Goal: Check status: Check status

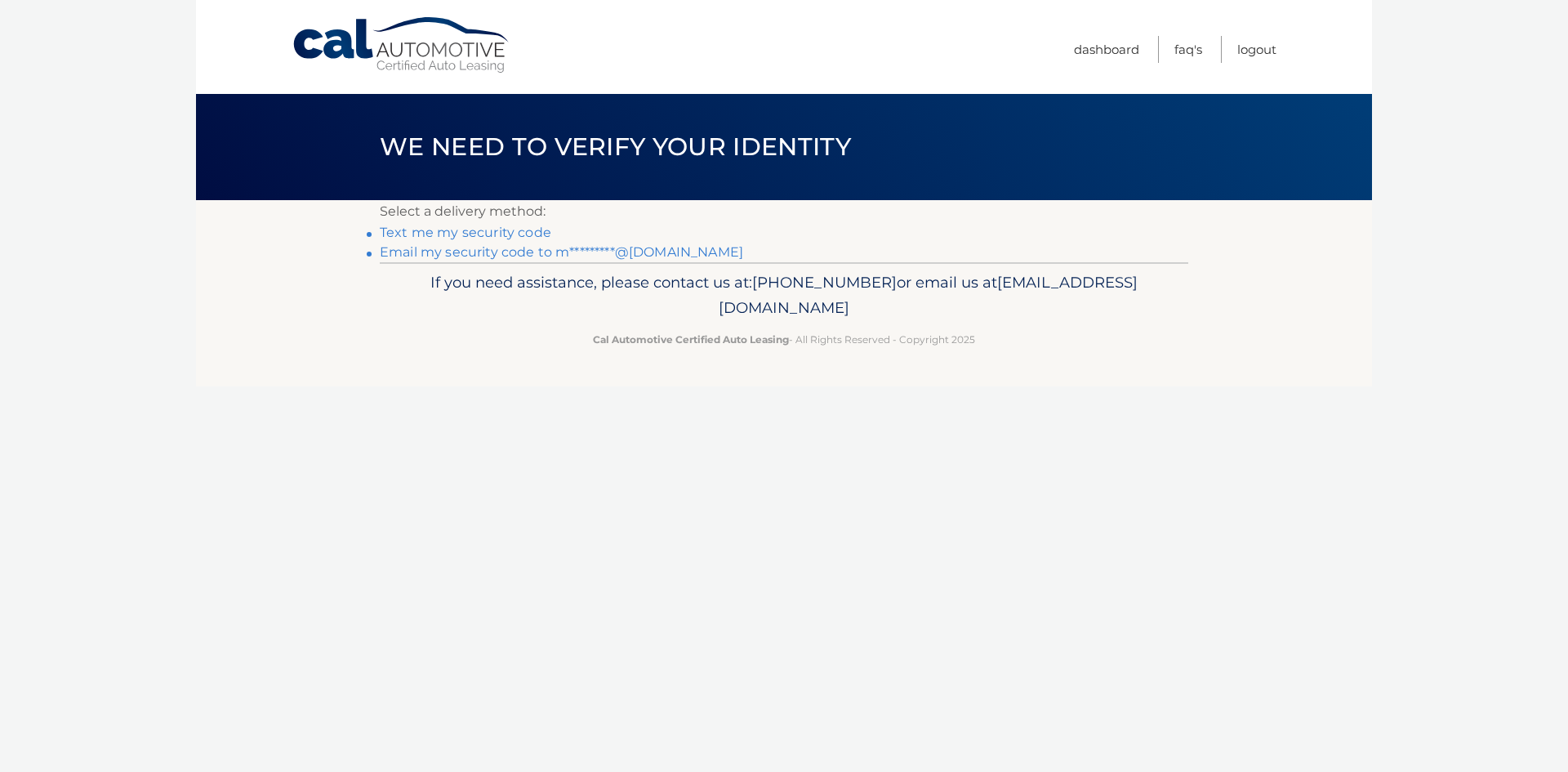
click at [493, 232] on link "Text me my security code" at bounding box center [465, 232] width 172 height 16
click at [465, 247] on link "Email my security code to m*********@gmail.com" at bounding box center [561, 252] width 364 height 16
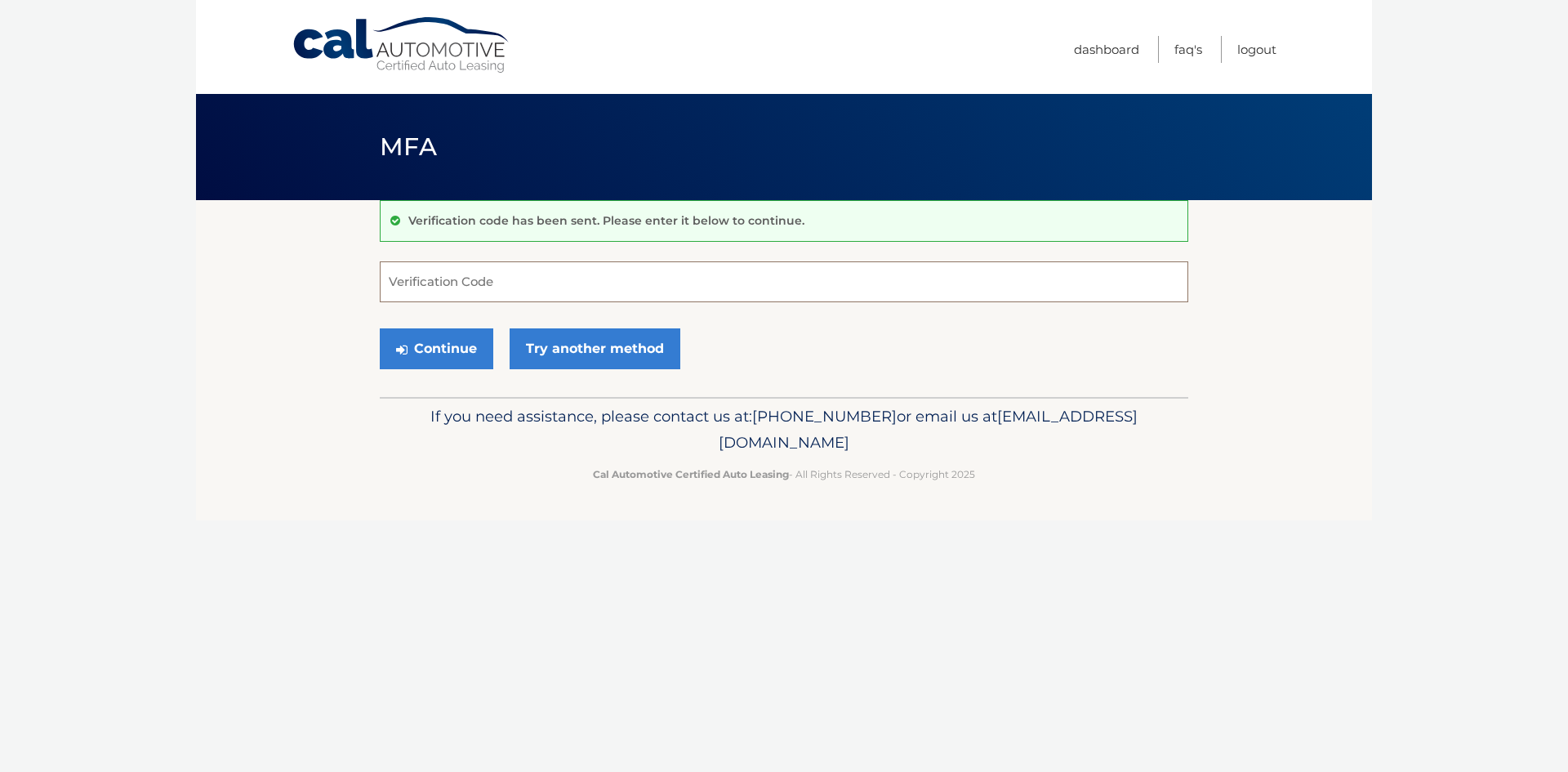
click at [511, 287] on input "Verification Code" at bounding box center [784, 281] width 809 height 41
click at [808, 280] on input "Verification Code" at bounding box center [784, 281] width 809 height 41
type input "630648"
click at [453, 358] on button "Continue" at bounding box center [436, 348] width 113 height 41
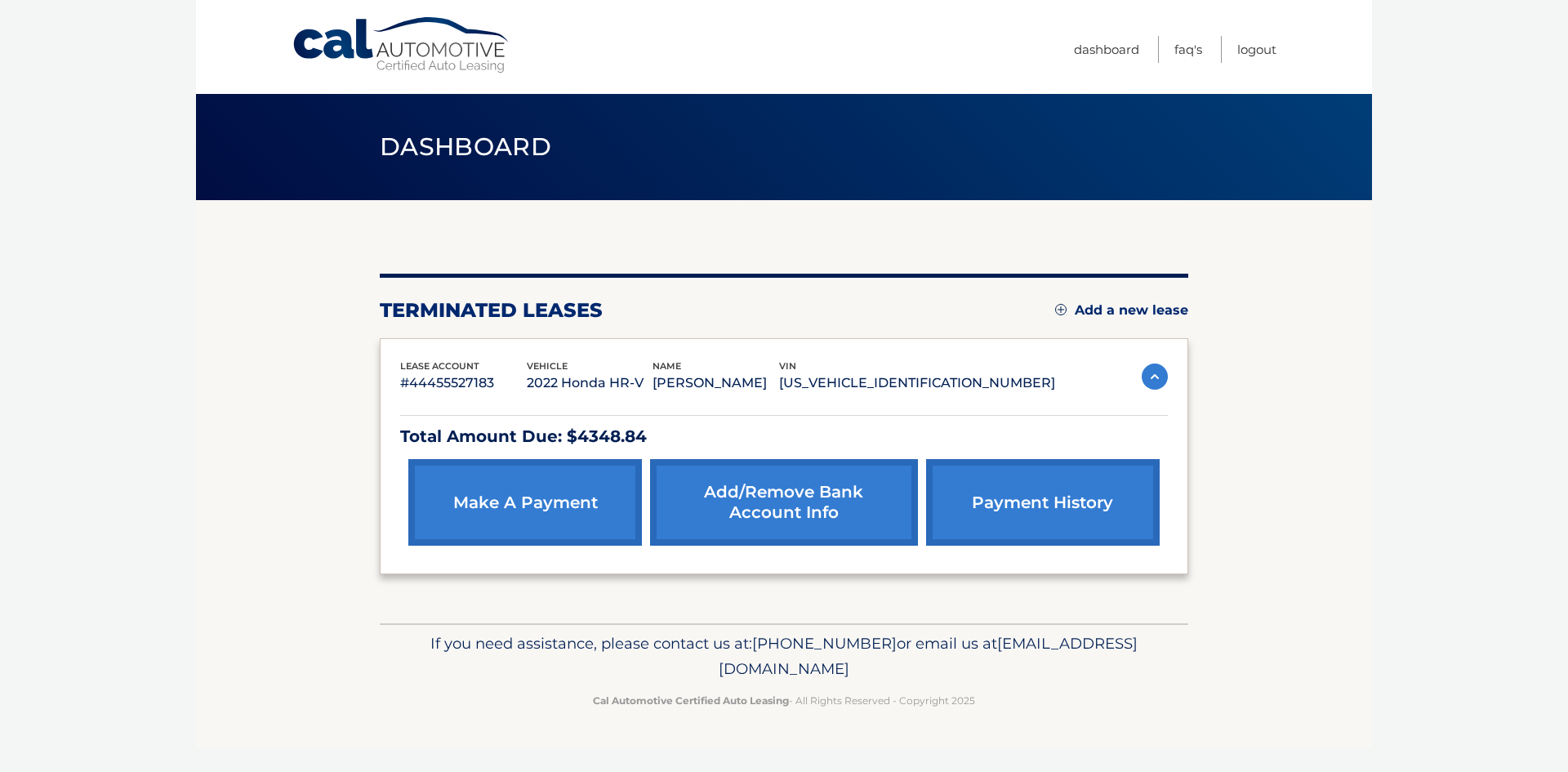
click at [757, 667] on span "[EMAIL_ADDRESS][DOMAIN_NAME]" at bounding box center [928, 656] width 419 height 45
click at [705, 681] on p "If you need assistance, please contact us at: [PHONE_NUMBER] or email us at [EM…" at bounding box center [784, 656] width 787 height 53
click at [718, 674] on span "[EMAIL_ADDRESS][DOMAIN_NAME]" at bounding box center [928, 656] width 419 height 45
drag, startPoint x: 576, startPoint y: 432, endPoint x: 690, endPoint y: 437, distance: 114.1
click at [579, 432] on p "Total Amount Due: $4348.84" at bounding box center [784, 436] width 767 height 29
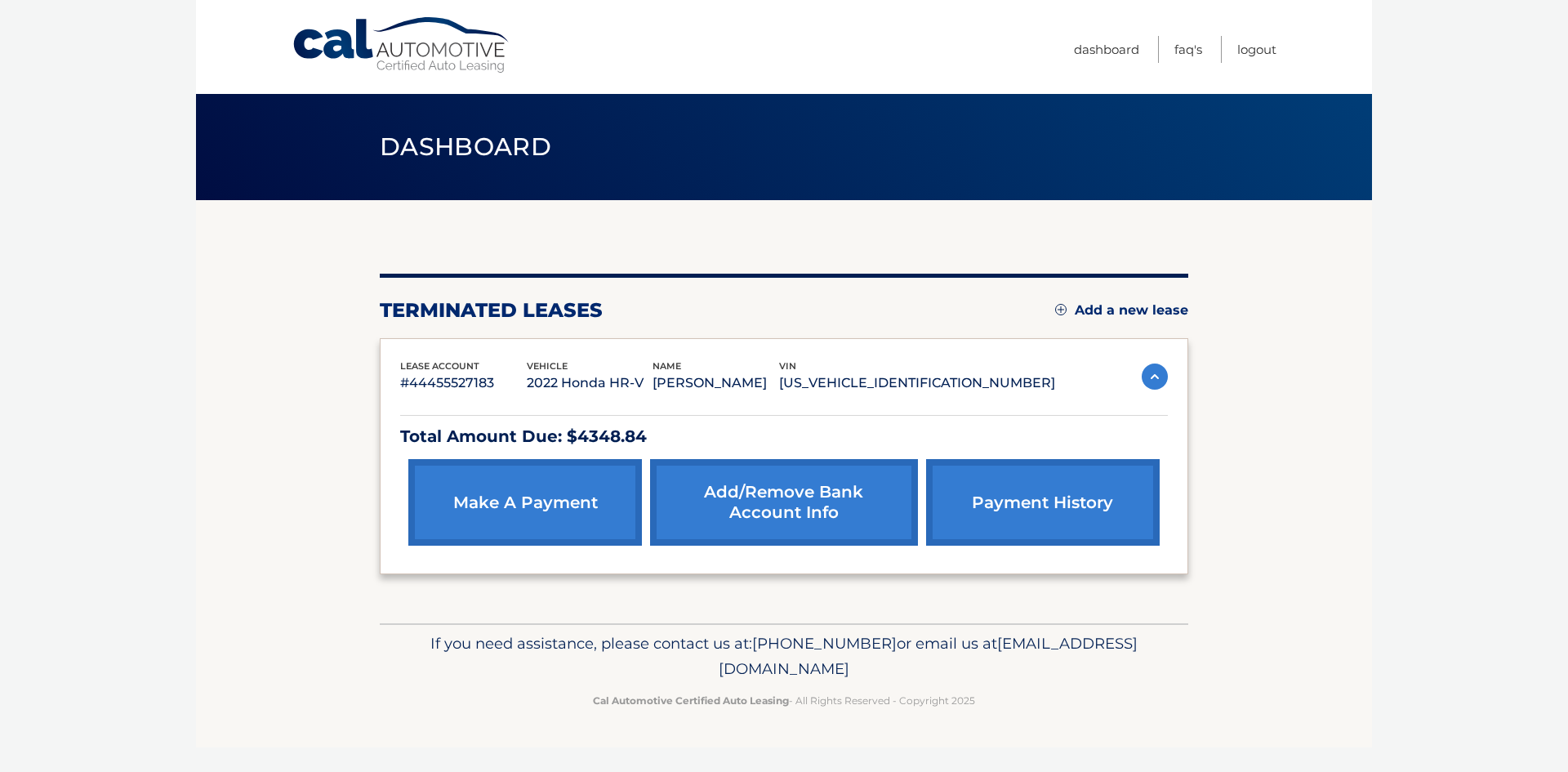
click at [928, 667] on p "If you need assistance, please contact us at: 609-807-3200 or email us at Custo…" at bounding box center [784, 656] width 787 height 53
drag, startPoint x: 646, startPoint y: 671, endPoint x: 788, endPoint y: 659, distance: 142.5
click at [788, 659] on span "[EMAIL_ADDRESS][DOMAIN_NAME]" at bounding box center [928, 656] width 419 height 45
click at [718, 665] on span "[EMAIL_ADDRESS][DOMAIN_NAME]" at bounding box center [928, 656] width 419 height 45
drag, startPoint x: 641, startPoint y: 667, endPoint x: 930, endPoint y: 669, distance: 289.0
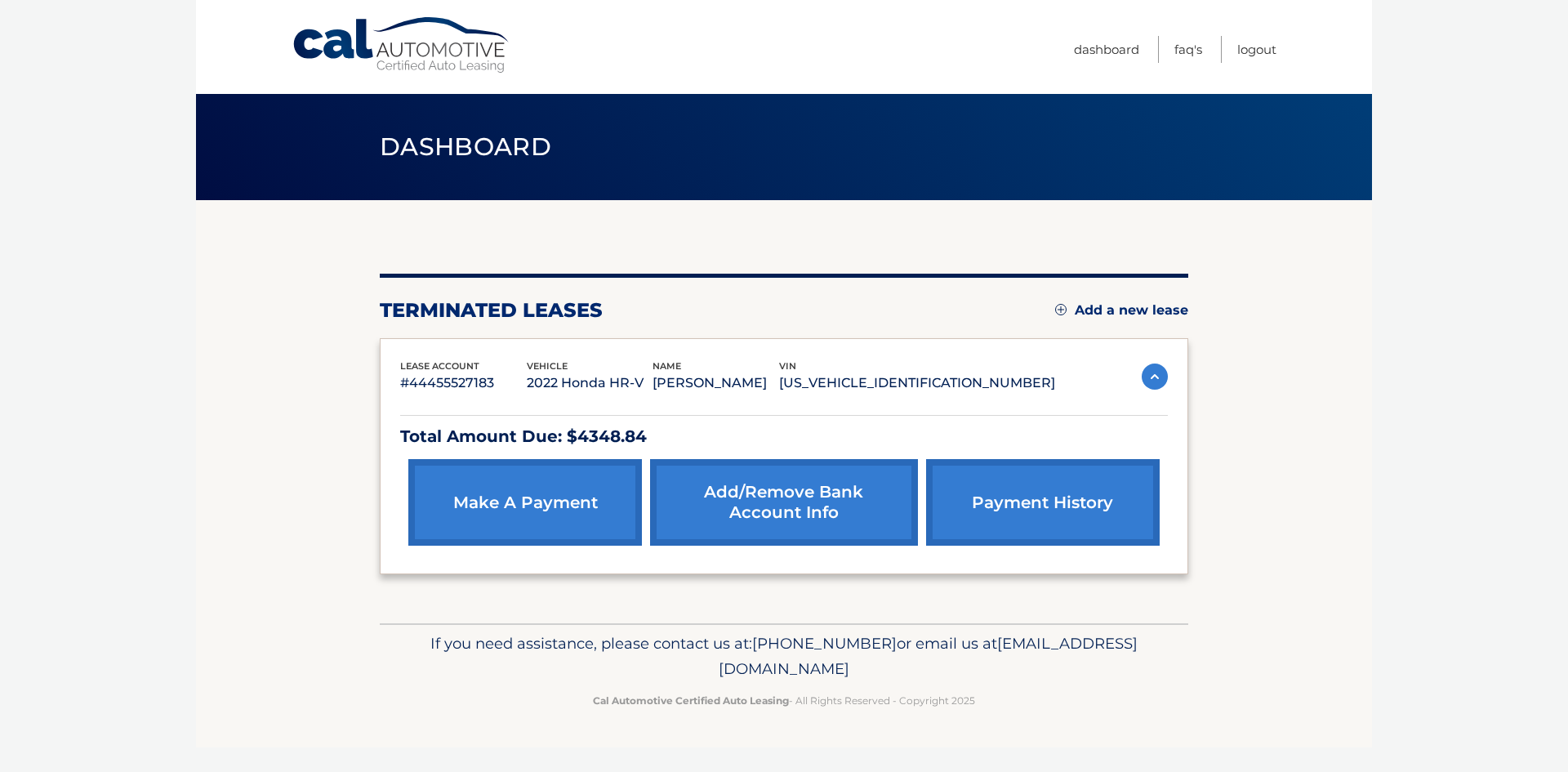
click at [930, 669] on p "If you need assistance, please contact us at: 609-807-3200 or email us at Custo…" at bounding box center [784, 656] width 787 height 53
copy span "[EMAIL_ADDRESS][DOMAIN_NAME]"
drag, startPoint x: 497, startPoint y: 381, endPoint x: 397, endPoint y: 381, distance: 100.0
click at [397, 381] on div "lease account #44455527183 vehicle 2022 Honda HR-V name ABRAMHAM HIRSCH vin 3CZ…" at bounding box center [784, 456] width 809 height 236
copy p "#44455527183"
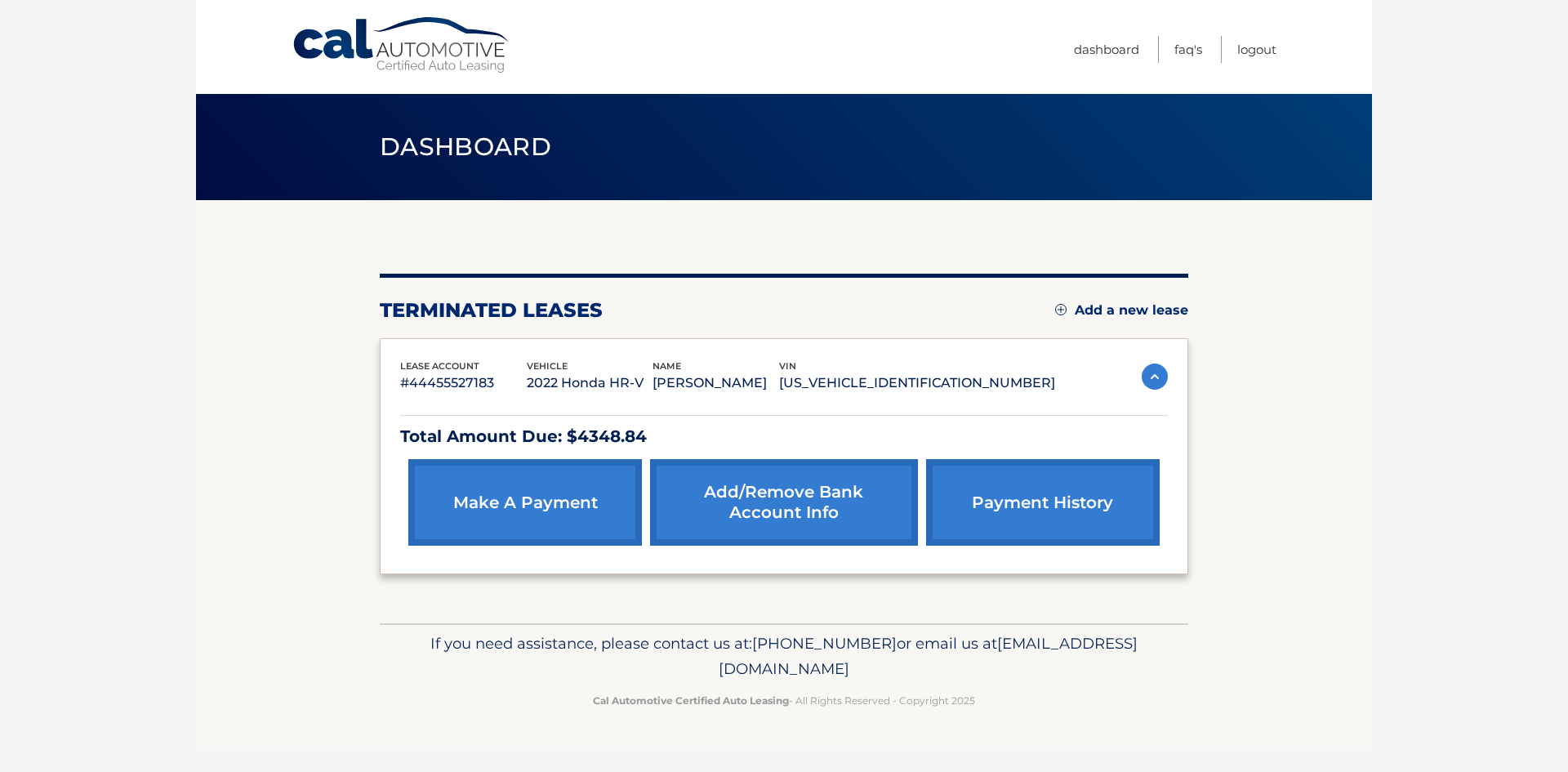
click at [653, 382] on p "2022 Honda HR-V" at bounding box center [589, 383] width 126 height 23
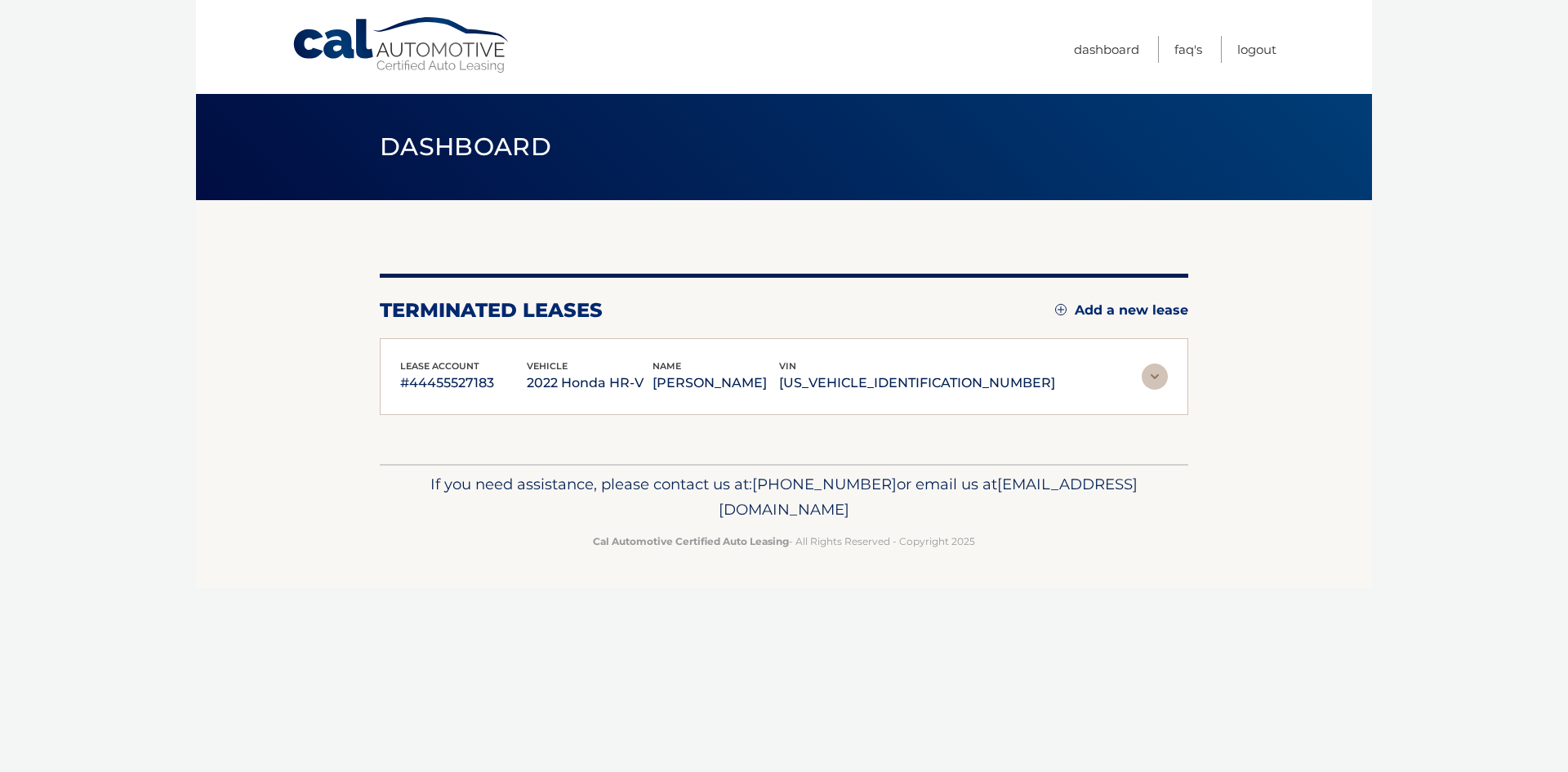
click at [653, 378] on p "2022 Honda HR-V" at bounding box center [589, 383] width 126 height 23
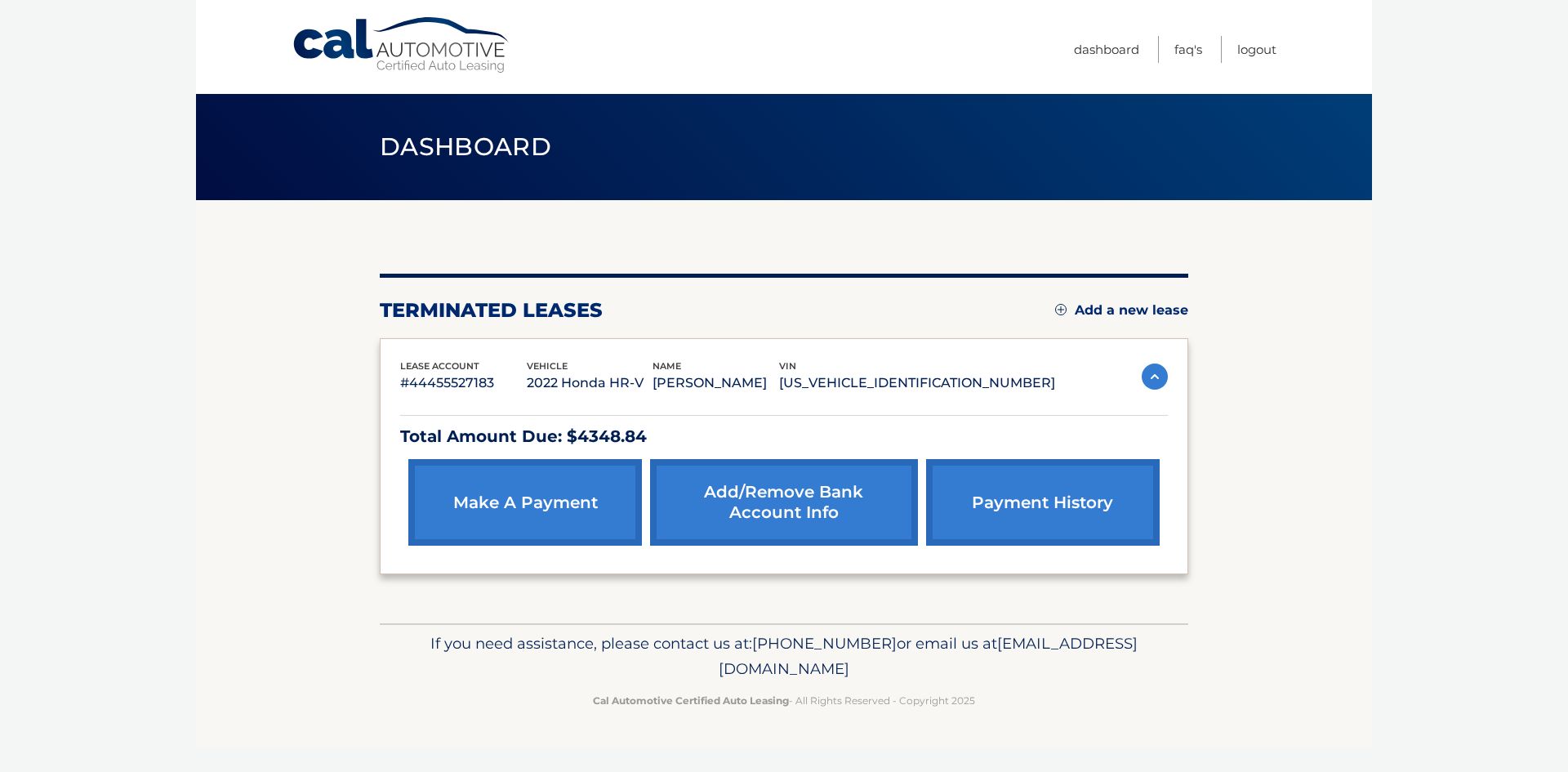
drag, startPoint x: 681, startPoint y: 387, endPoint x: 564, endPoint y: 387, distance: 117.0
click at [564, 387] on p "2022 Honda HR-V" at bounding box center [589, 383] width 126 height 23
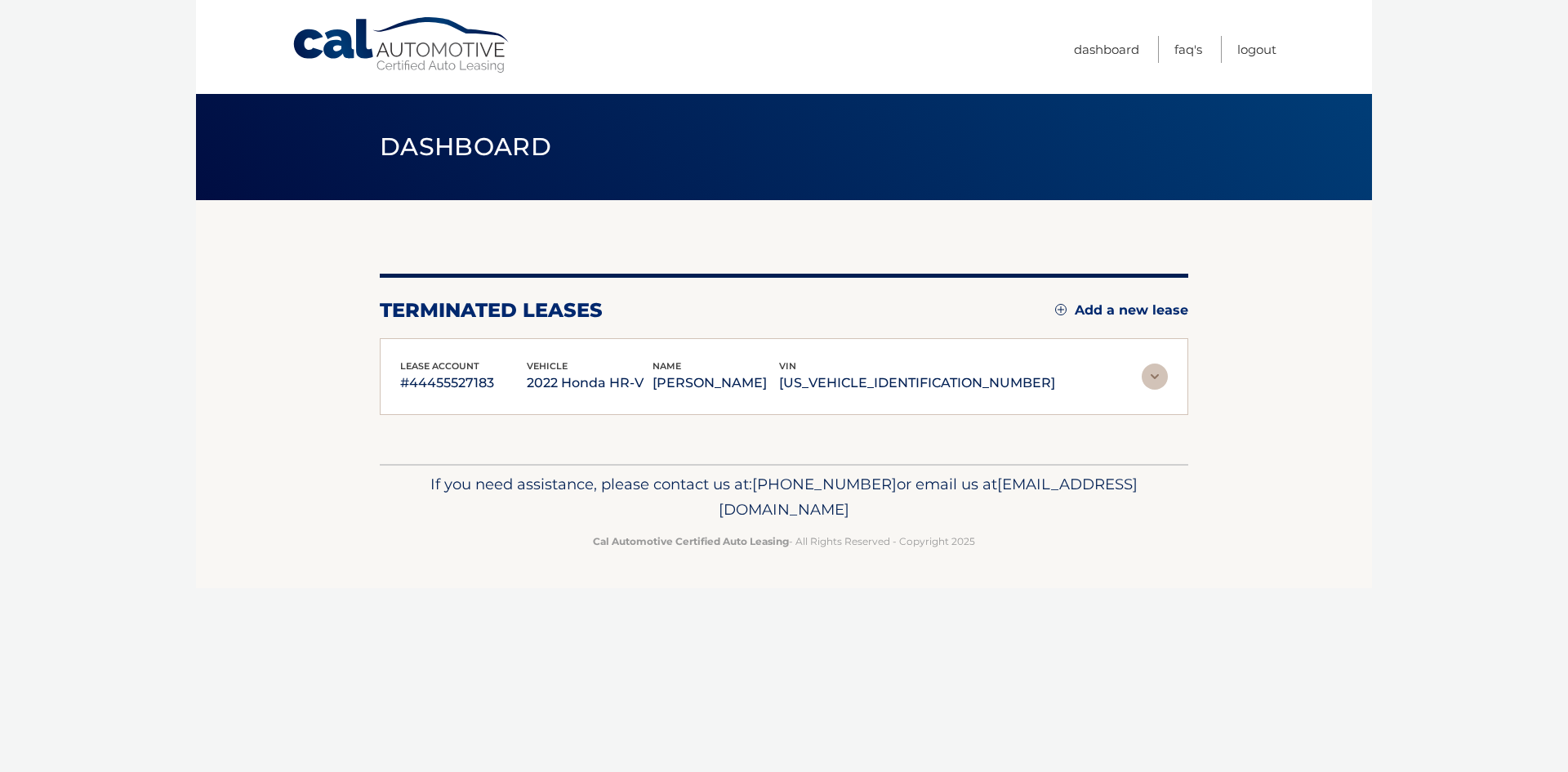
copy p "2022 Honda HR-V"
drag, startPoint x: 481, startPoint y: 363, endPoint x: 394, endPoint y: 367, distance: 87.1
click at [394, 367] on div "lease account #44455527183 vehicle 2022 Honda HR-V name ABRAMHAM HIRSCH vin 3CZ…" at bounding box center [784, 377] width 809 height 77
copy span "lease account"
drag, startPoint x: 501, startPoint y: 378, endPoint x: 398, endPoint y: 390, distance: 103.7
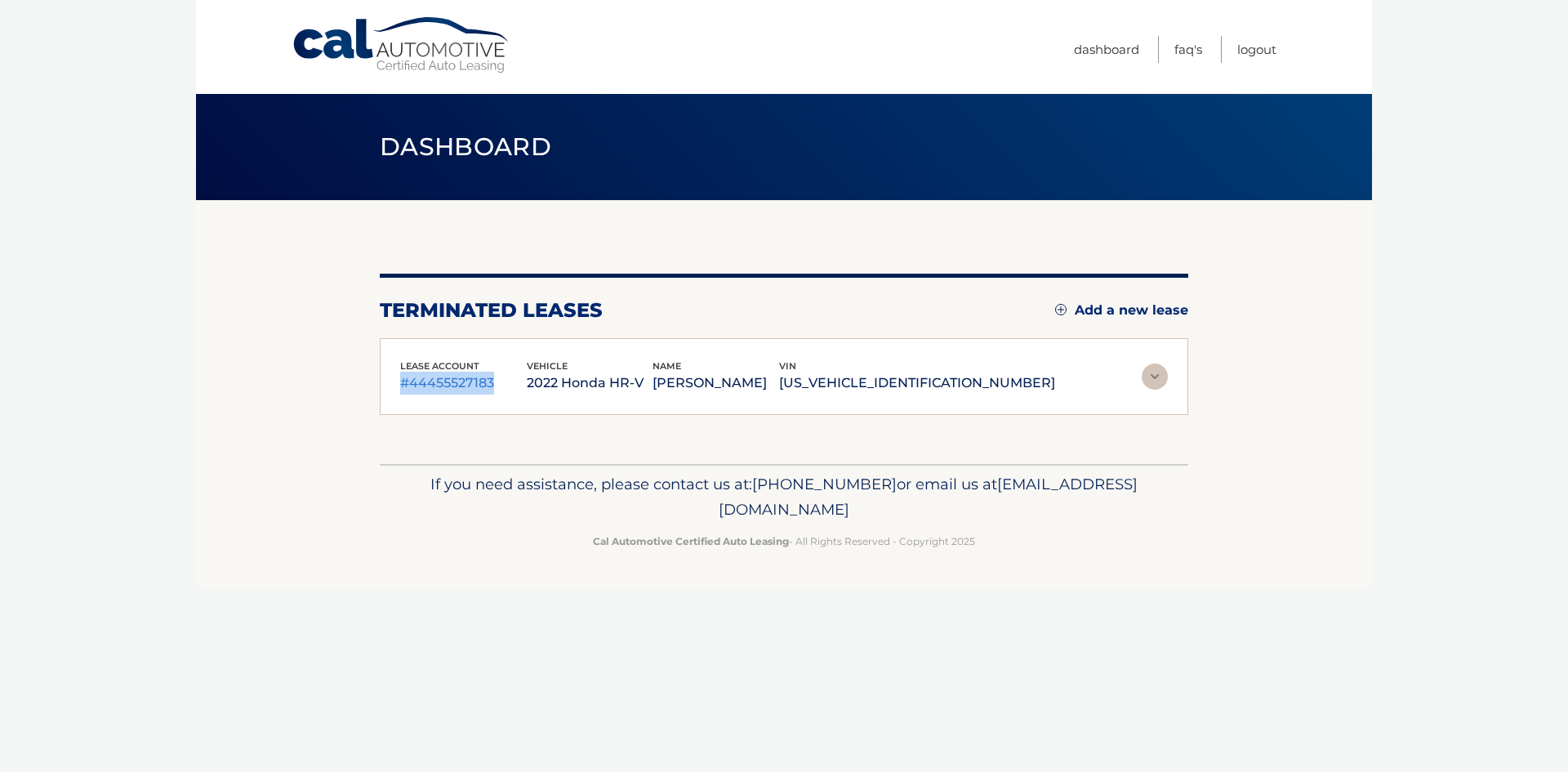
click at [398, 390] on div "lease account #44455527183 vehicle 2022 Honda HR-V name ABRAMHAM HIRSCH vin 3CZ…" at bounding box center [784, 377] width 809 height 77
copy p "#44455527183"
click at [607, 362] on div "vehicle 2022 Honda HR-V" at bounding box center [589, 377] width 126 height 37
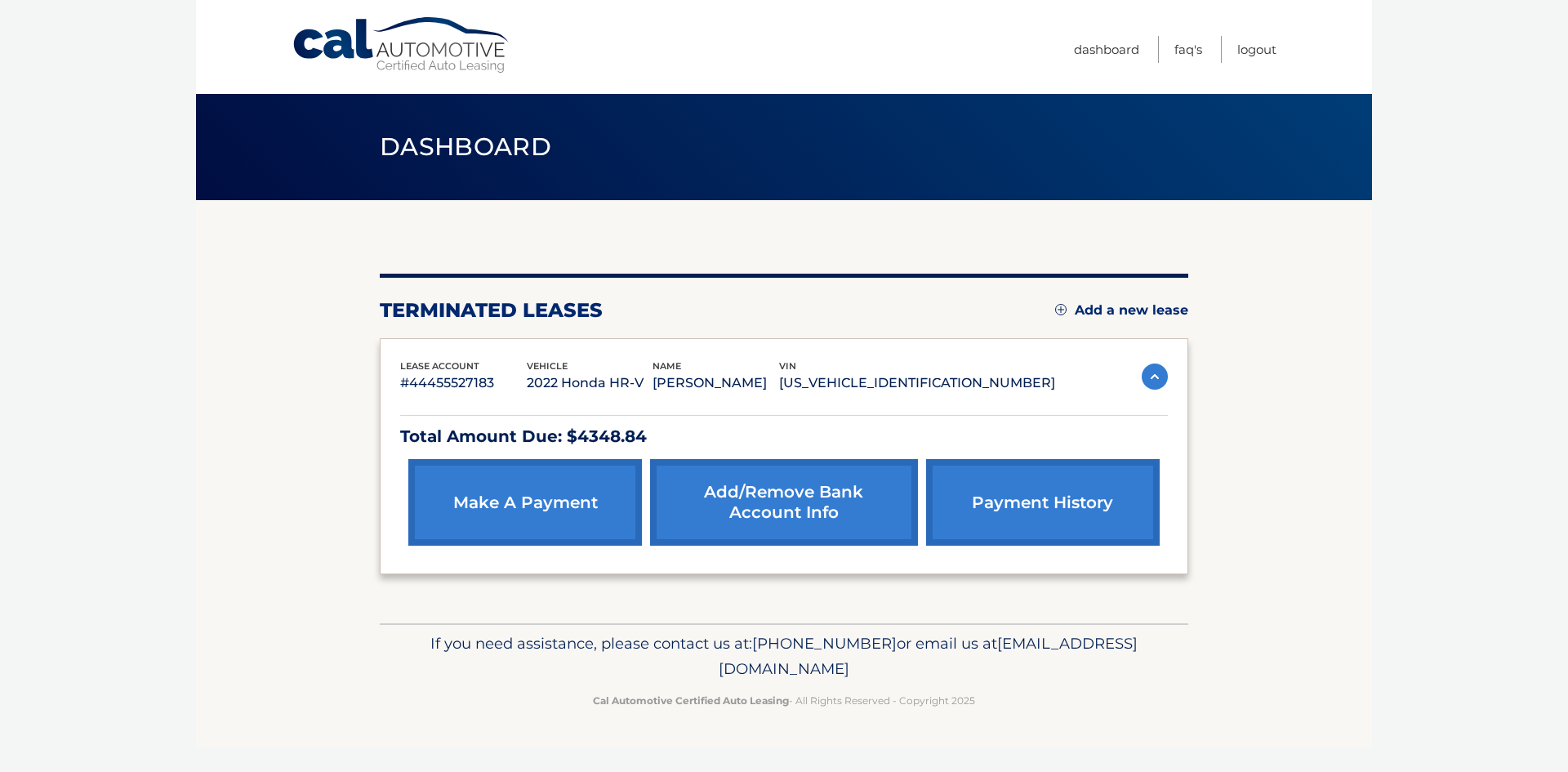
click at [605, 365] on div "vehicle 2022 Honda HR-V" at bounding box center [589, 377] width 126 height 37
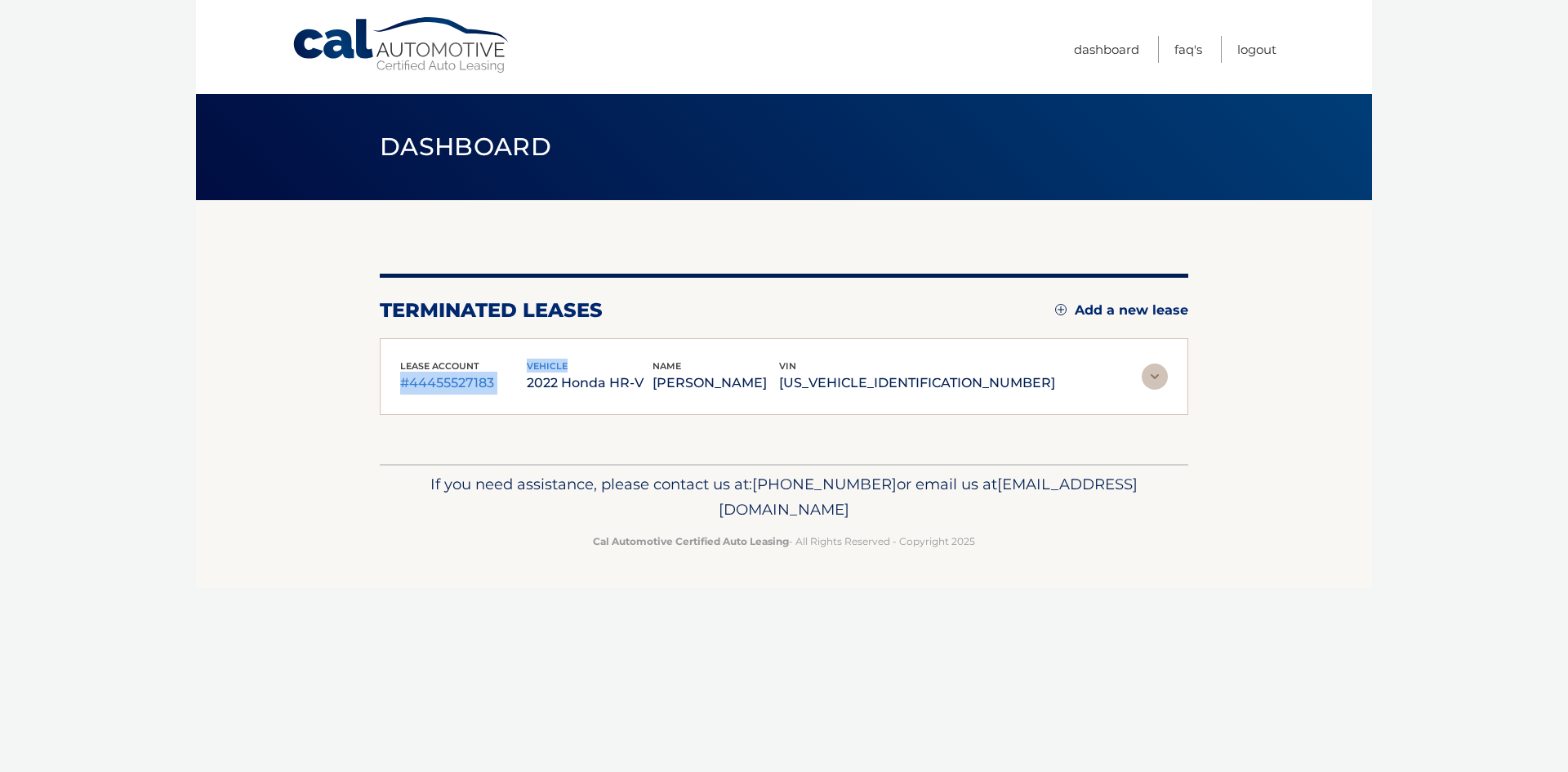
drag, startPoint x: 607, startPoint y: 364, endPoint x: 561, endPoint y: 367, distance: 46.1
click at [561, 367] on div "lease account #44455527183 vehicle 2022 Honda HR-V name ABRAMHAM HIRSCH vin 3CZ…" at bounding box center [727, 377] width 655 height 37
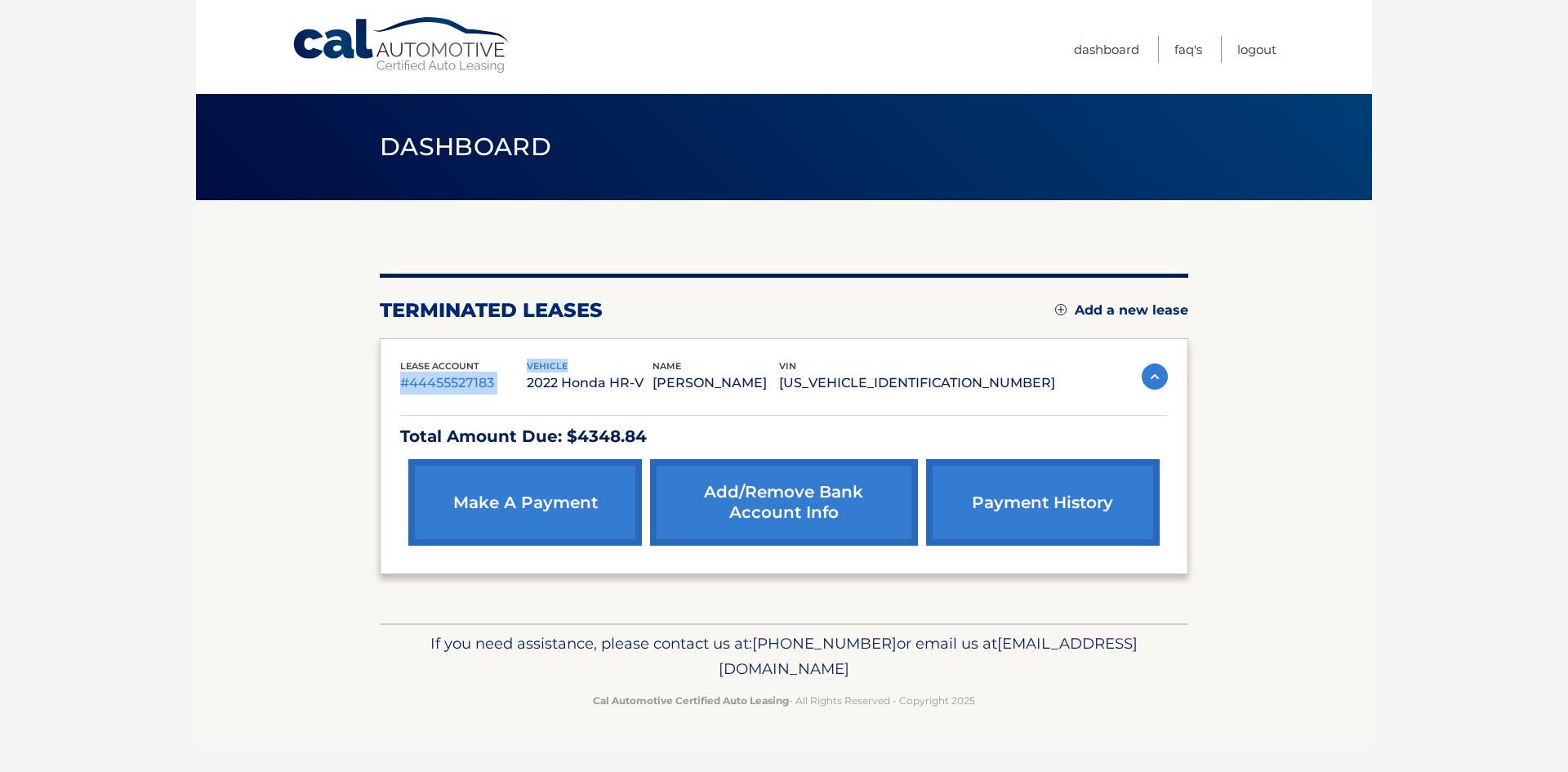
click at [527, 367] on div "lease account #44455527183" at bounding box center [463, 377] width 126 height 37
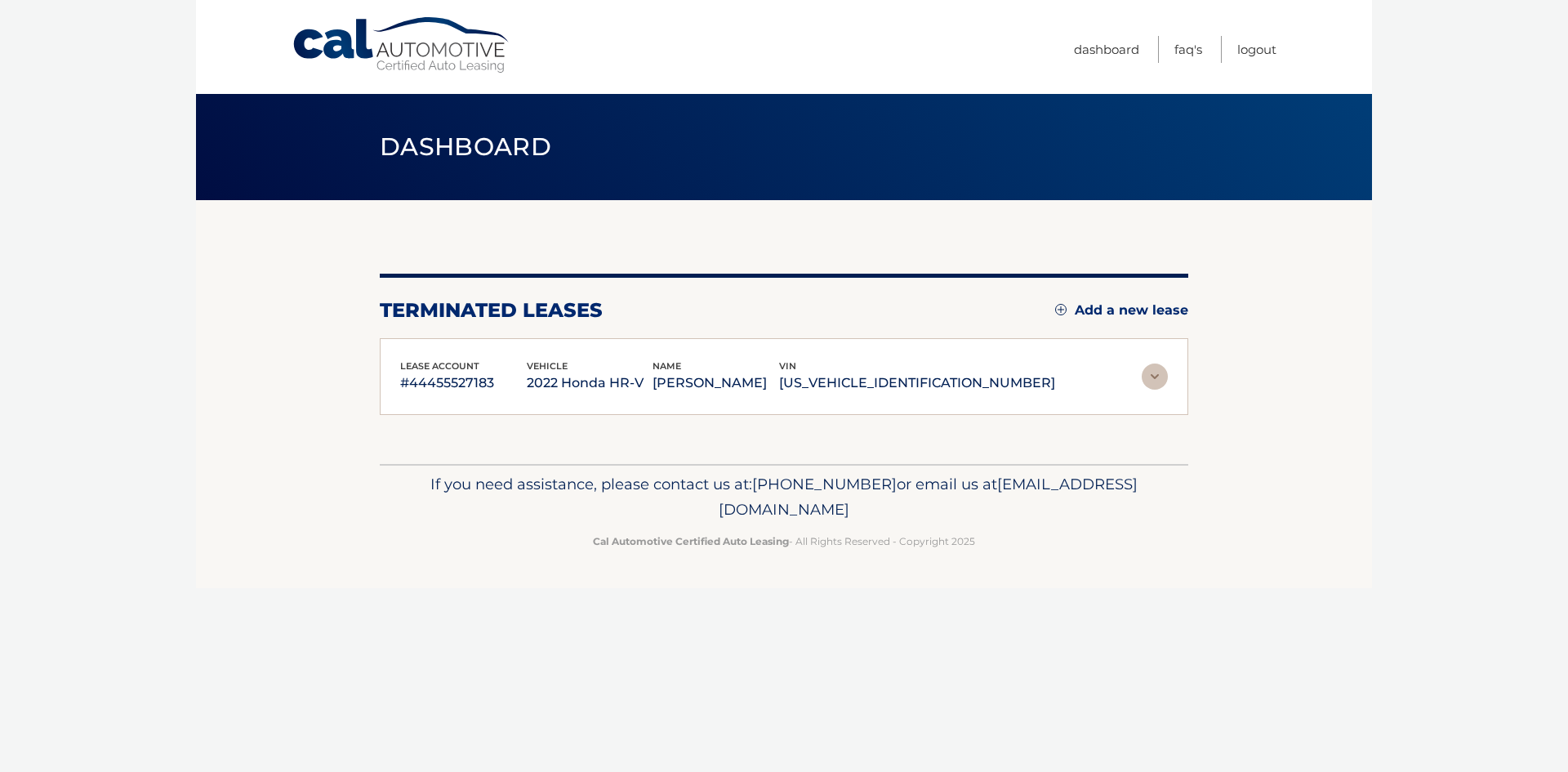
click at [563, 363] on span "vehicle" at bounding box center [547, 366] width 41 height 12
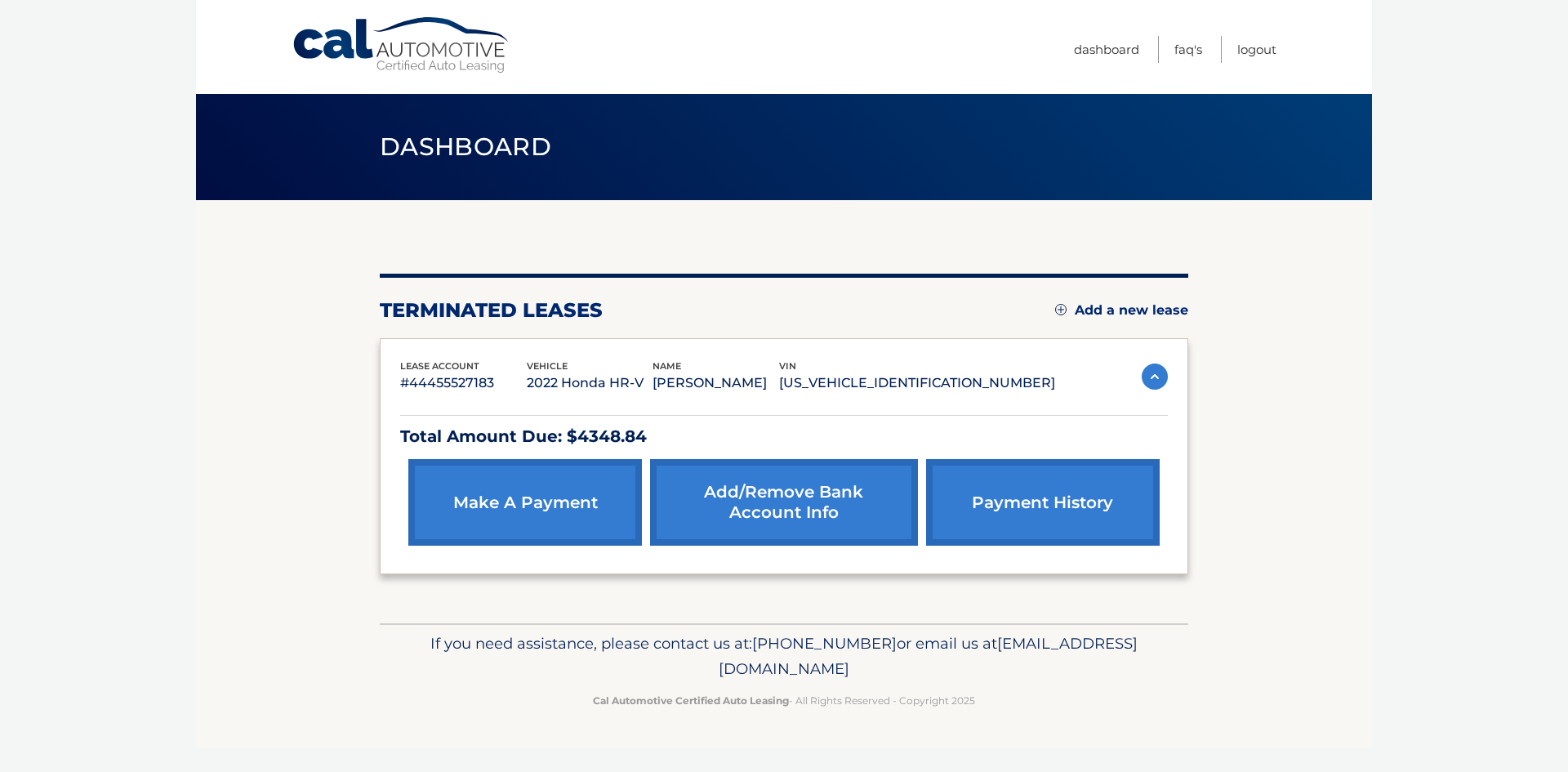
click at [607, 364] on div "vehicle 2022 Honda HR-V" at bounding box center [589, 377] width 126 height 37
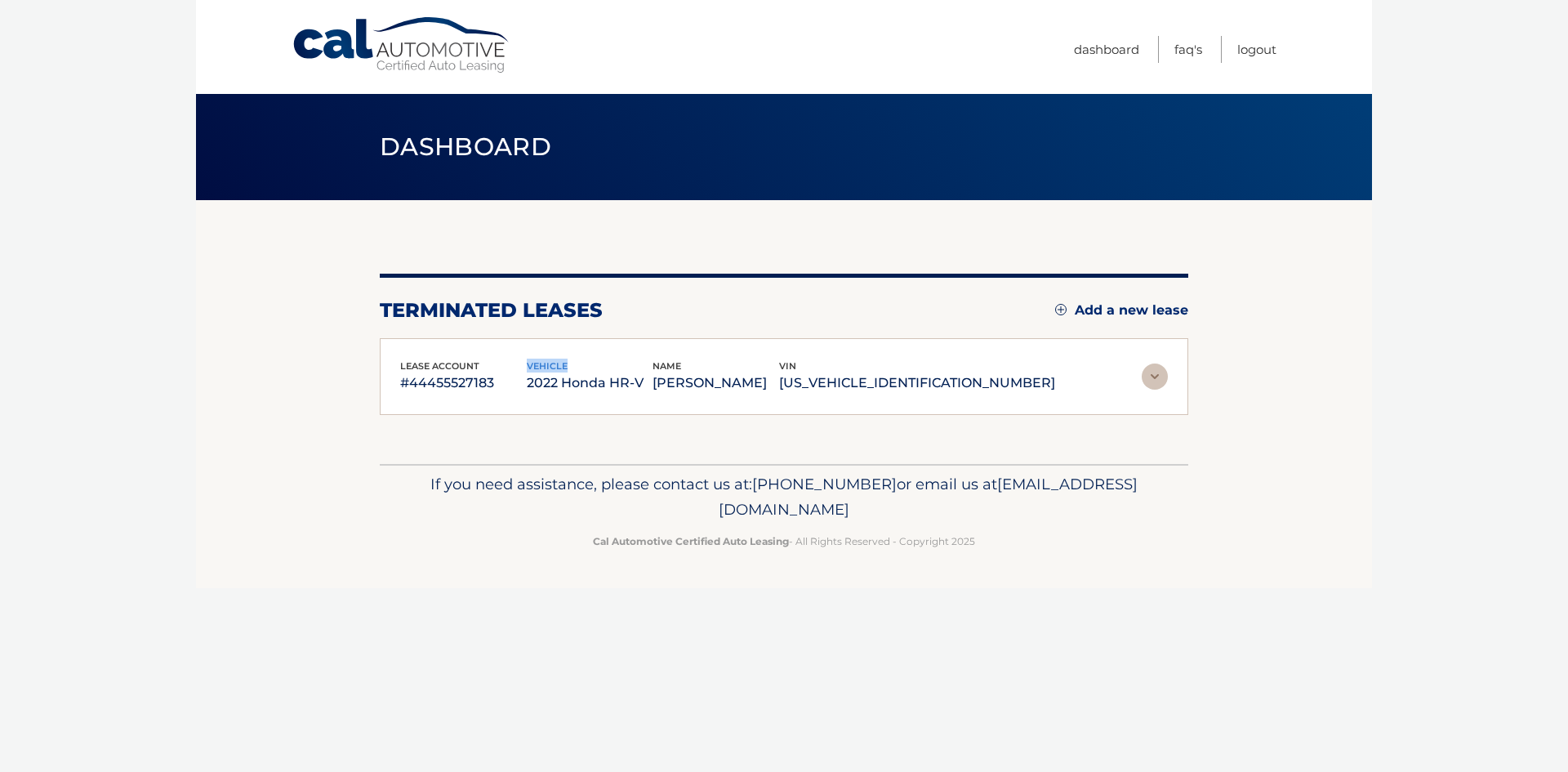
drag, startPoint x: 602, startPoint y: 364, endPoint x: 566, endPoint y: 361, distance: 36.1
click at [566, 361] on span "vehicle" at bounding box center [547, 366] width 41 height 12
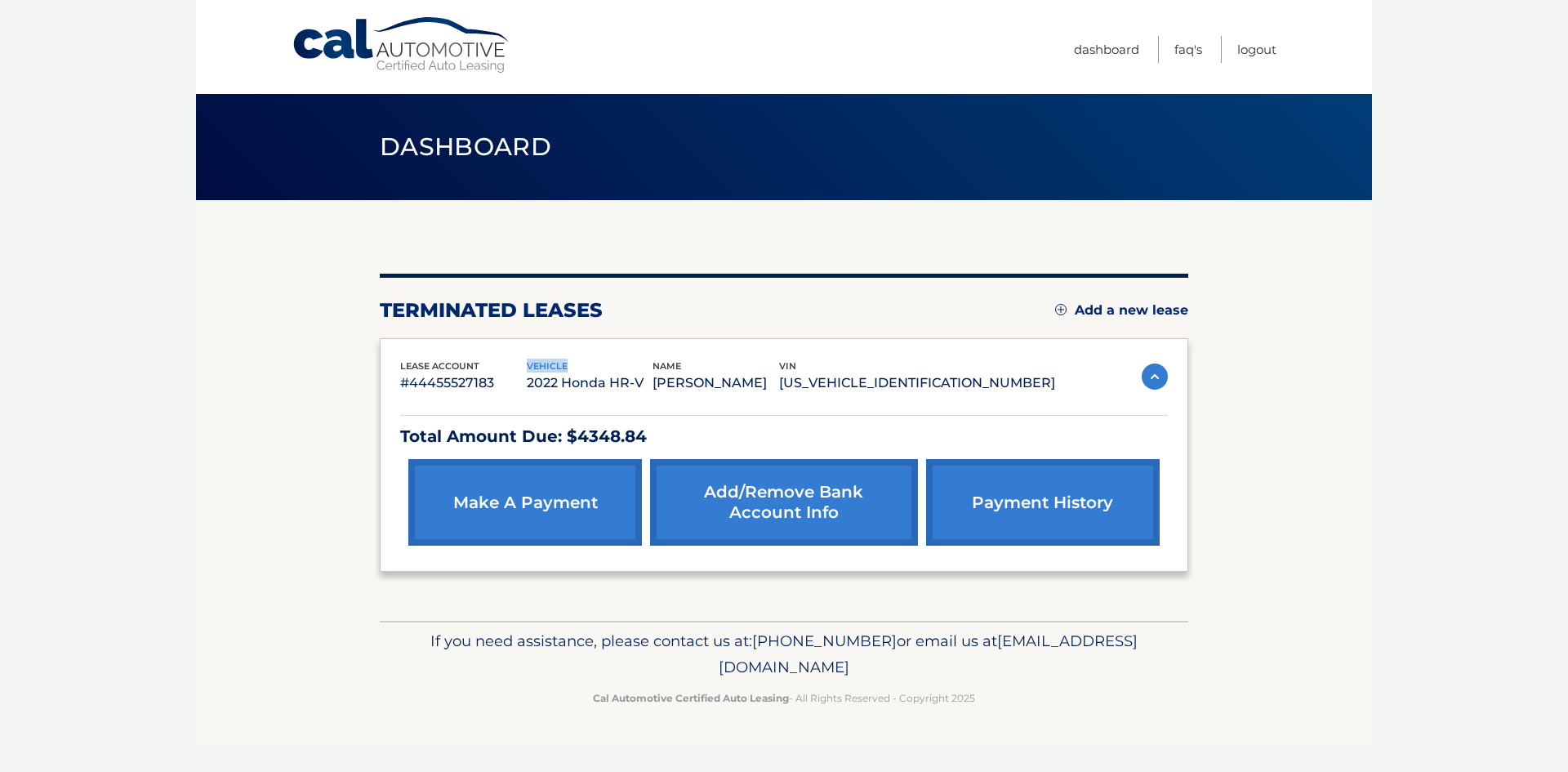
copy span "vehicle"
drag, startPoint x: 680, startPoint y: 381, endPoint x: 565, endPoint y: 383, distance: 115.0
click at [565, 383] on p "2022 Honda HR-V" at bounding box center [589, 383] width 126 height 23
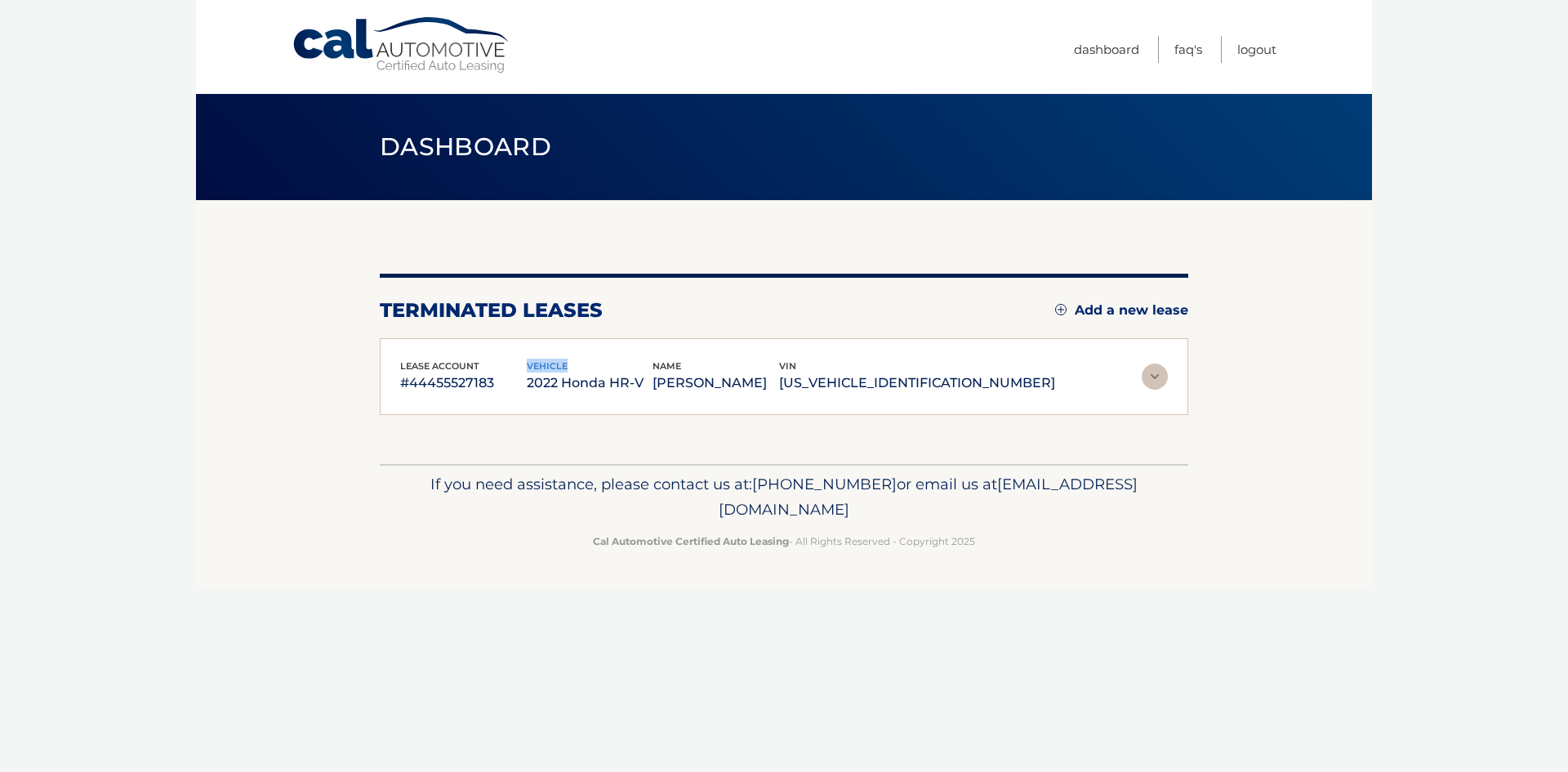
copy p "2022 Honda HR-V"
drag, startPoint x: 755, startPoint y: 366, endPoint x: 725, endPoint y: 366, distance: 30.0
click at [725, 366] on div "lease account #44455527183 vehicle 2022 Honda HR-V name ABRAMHAM HIRSCH vin 3CZ…" at bounding box center [727, 377] width 655 height 37
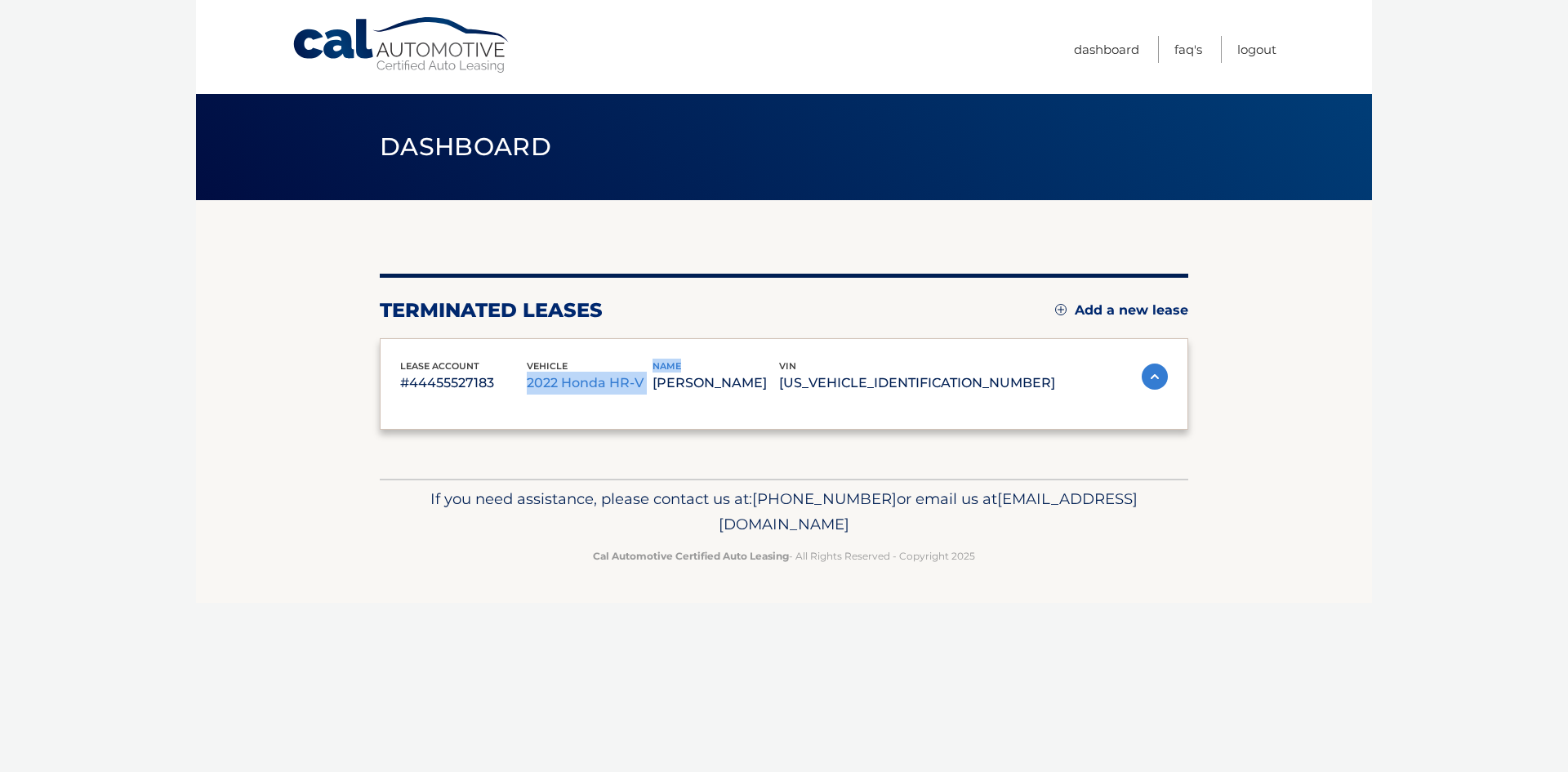
click at [653, 366] on div "vehicle 2022 Honda HR-V" at bounding box center [589, 377] width 126 height 37
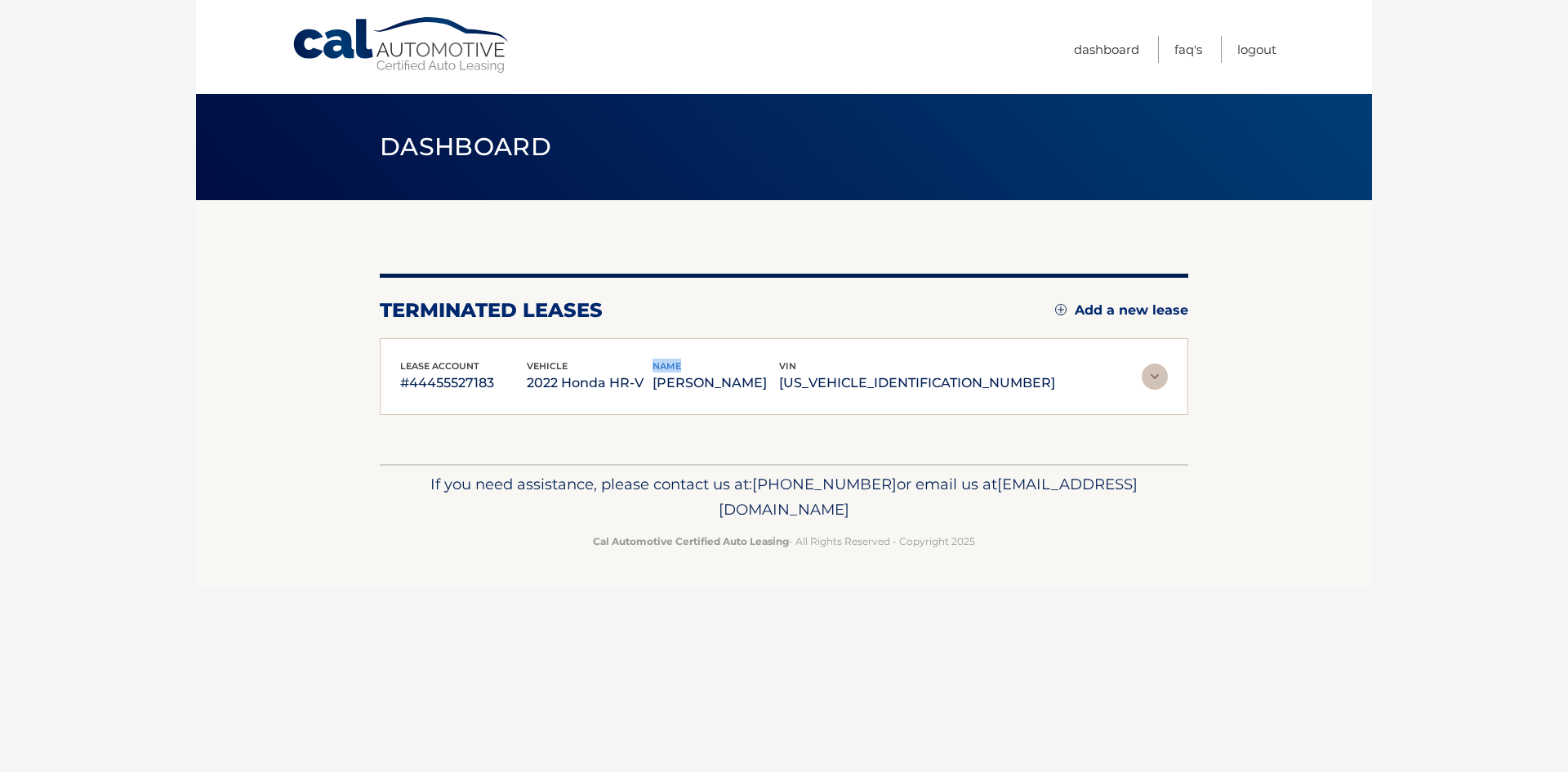
drag, startPoint x: 727, startPoint y: 365, endPoint x: 756, endPoint y: 364, distance: 29.0
click at [681, 364] on span "name" at bounding box center [667, 366] width 29 height 12
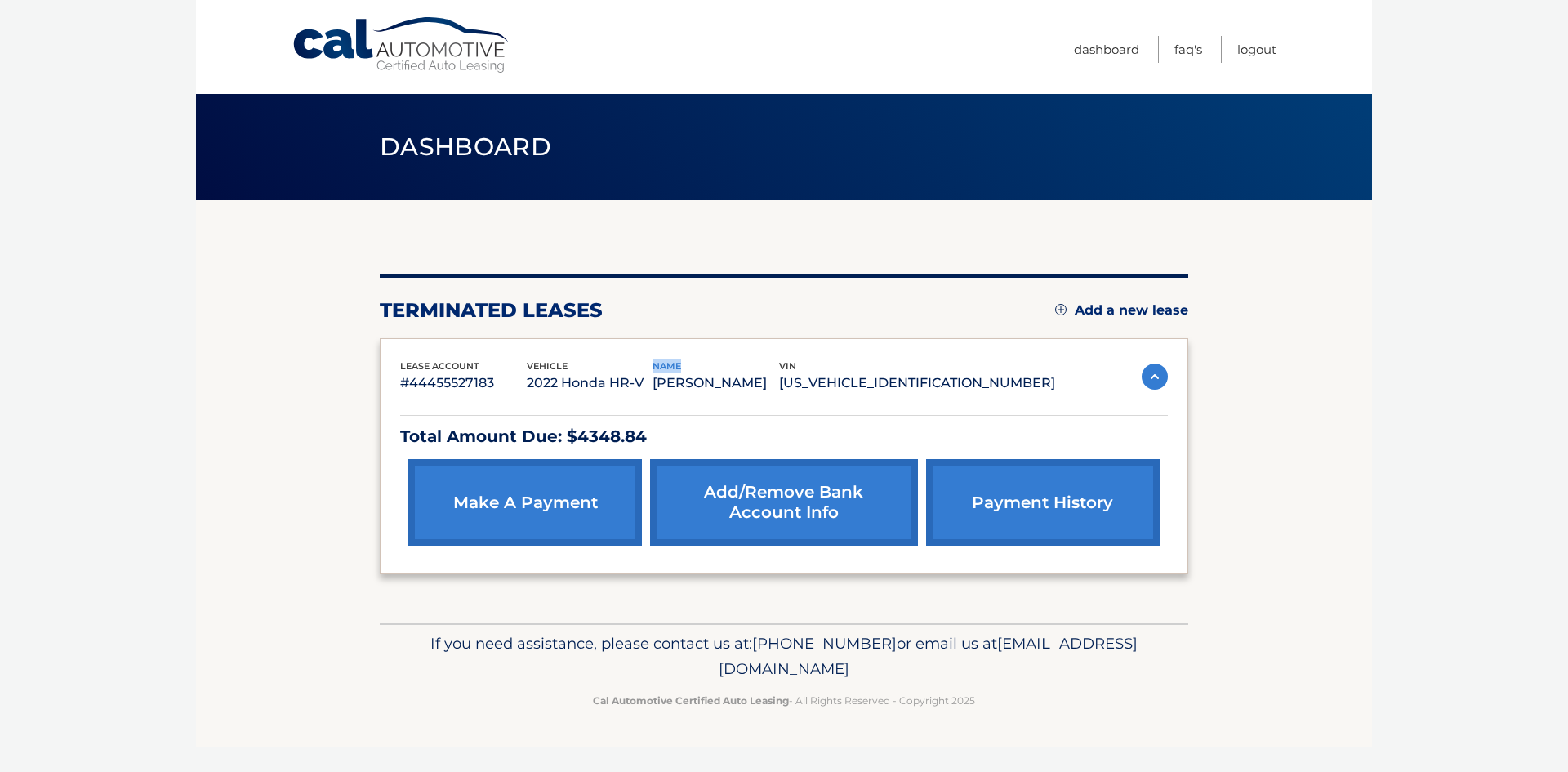
copy span "name"
drag, startPoint x: 865, startPoint y: 383, endPoint x: 728, endPoint y: 380, distance: 137.0
click at [728, 380] on p "ABRAMHAM HIRSCH" at bounding box center [715, 383] width 126 height 23
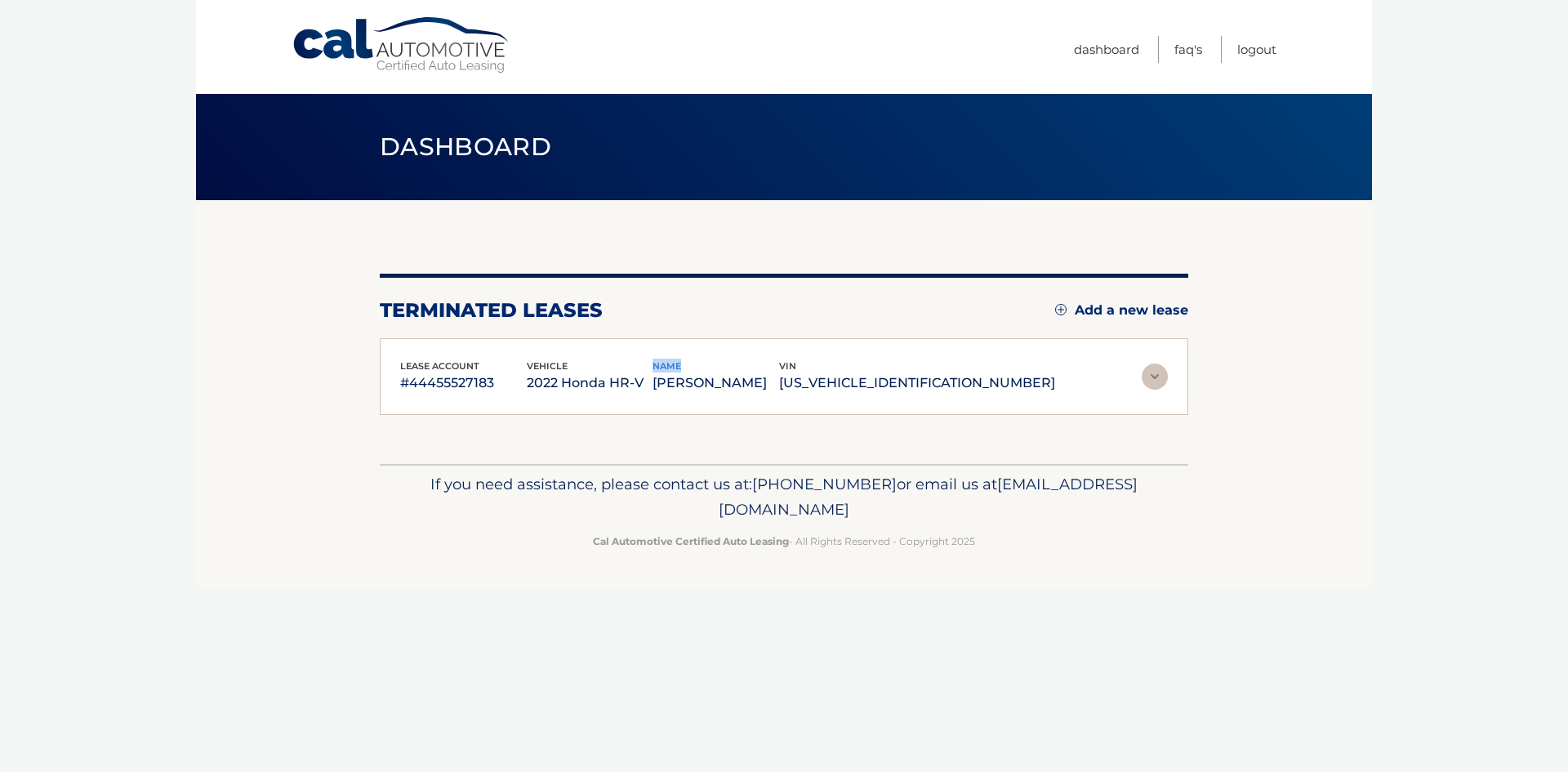
copy p "ABRAMHAM HIRSCH"
drag, startPoint x: 908, startPoint y: 365, endPoint x: 891, endPoint y: 367, distance: 17.1
click at [891, 367] on div "vin 3CZRU6H37NM774449" at bounding box center [917, 377] width 276 height 37
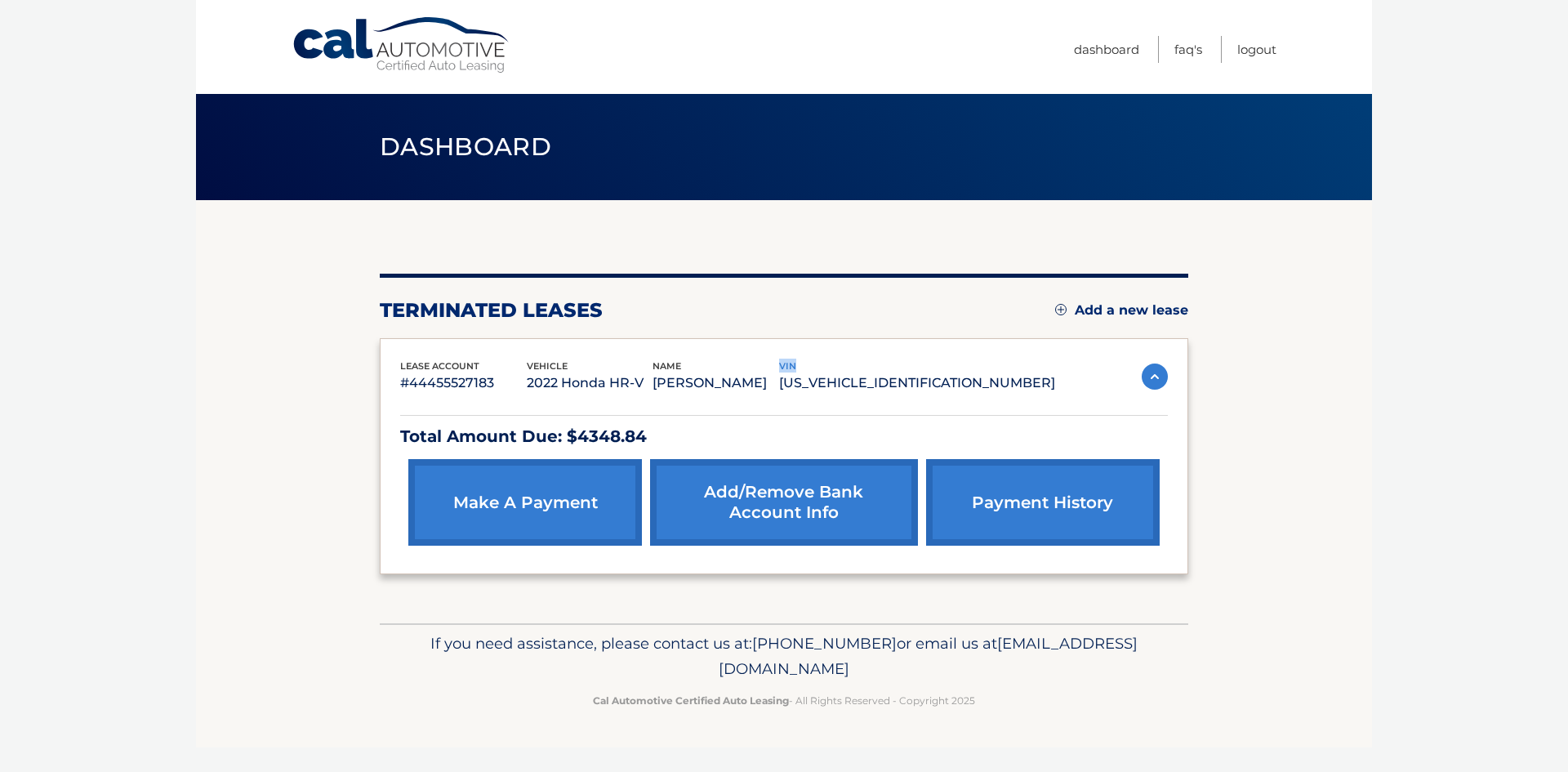
copy span "vin"
drag, startPoint x: 1043, startPoint y: 380, endPoint x: 891, endPoint y: 382, distance: 152.0
click at [891, 382] on p "3CZRU6H37NM774449" at bounding box center [917, 383] width 276 height 23
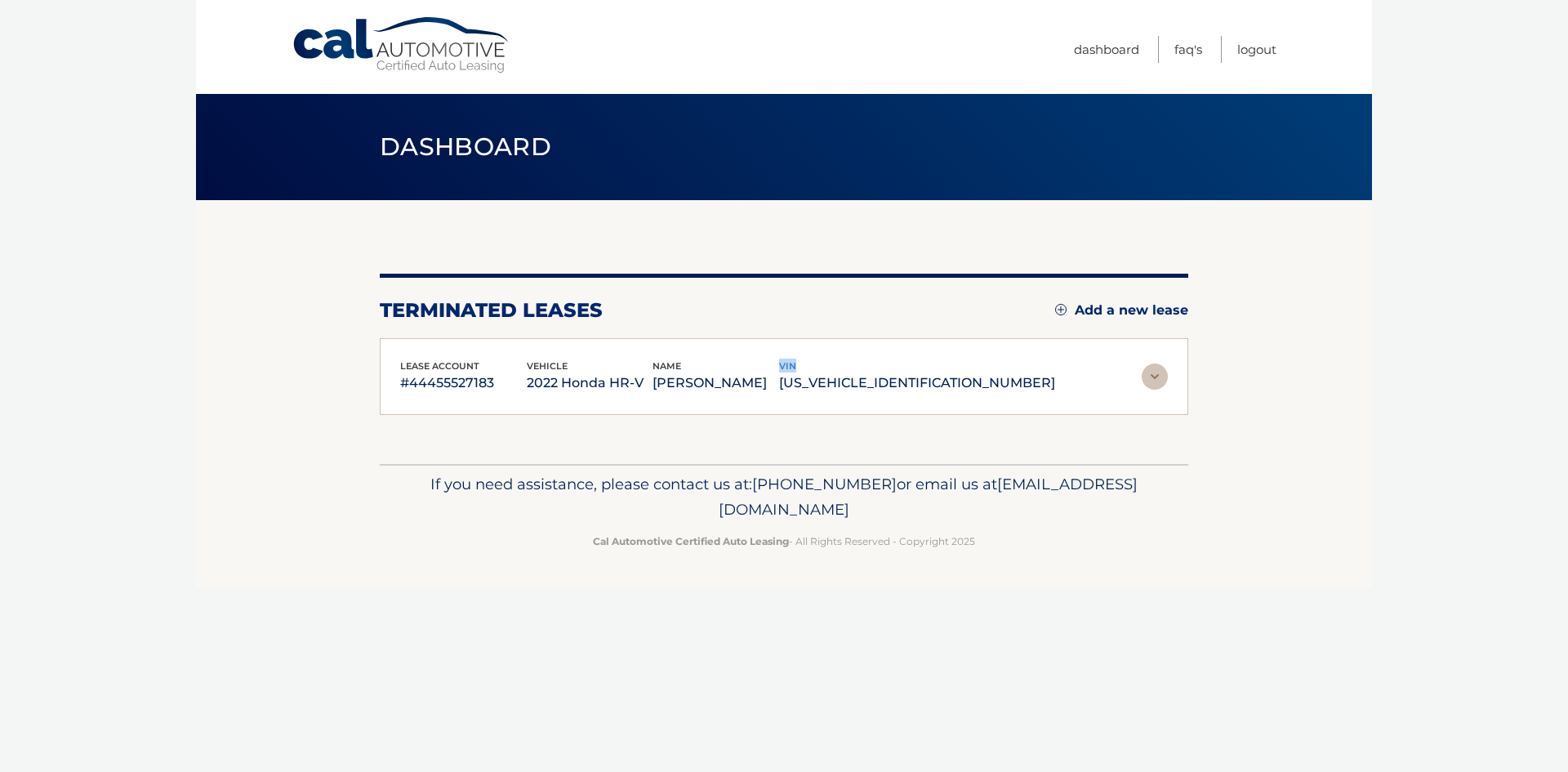
click at [1156, 381] on img at bounding box center [1155, 377] width 26 height 26
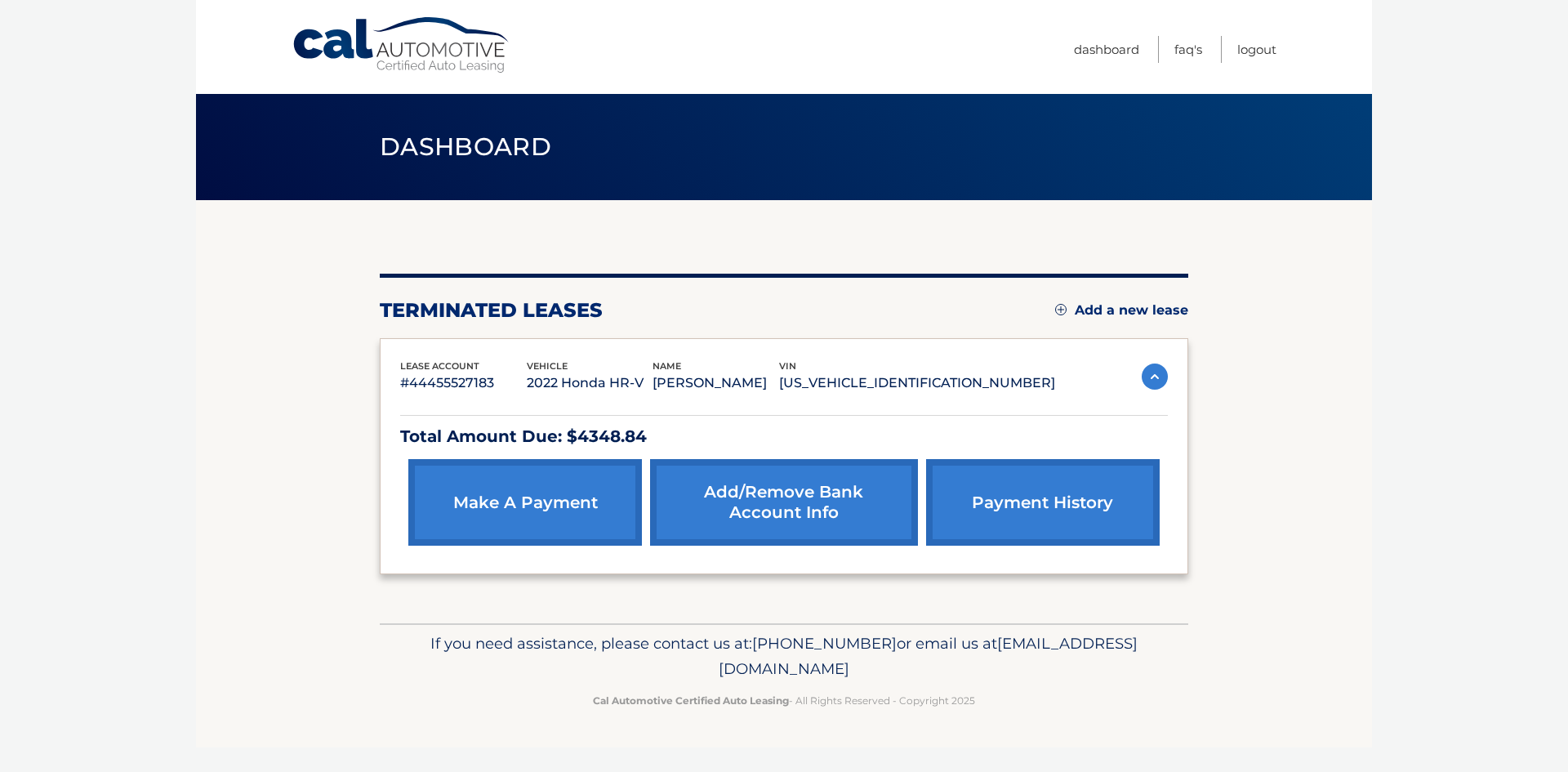
click at [451, 322] on h2 "terminated leases" at bounding box center [491, 310] width 223 height 25
click at [551, 302] on h2 "terminated leases" at bounding box center [491, 310] width 223 height 25
